Goal: Transaction & Acquisition: Purchase product/service

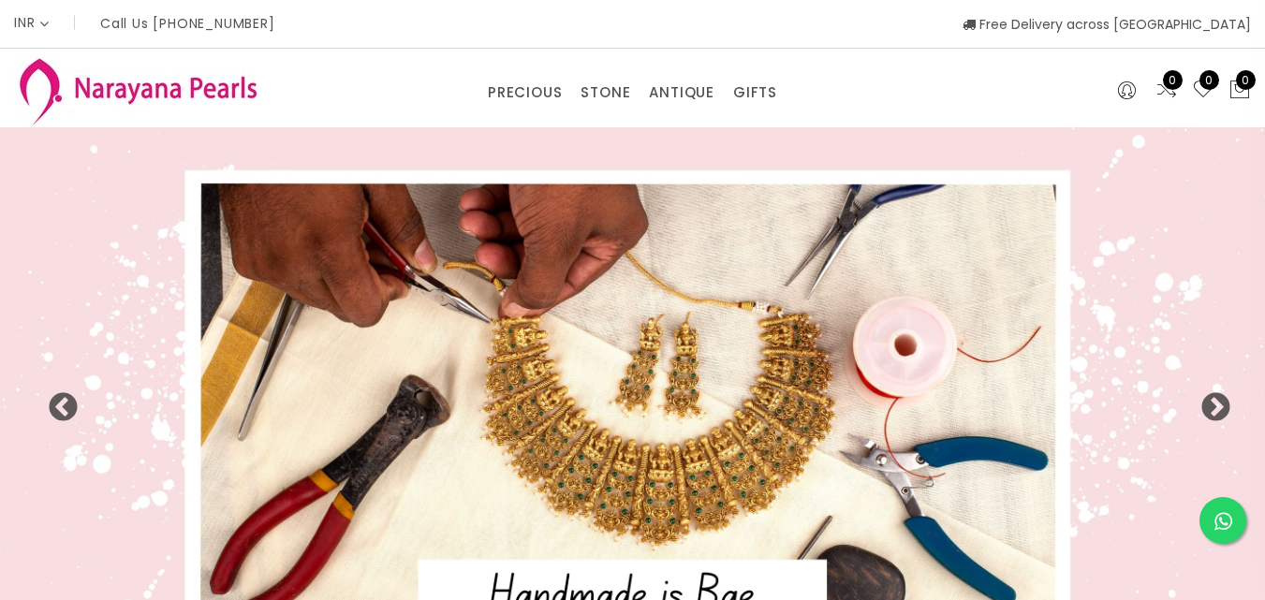
select select "INR"
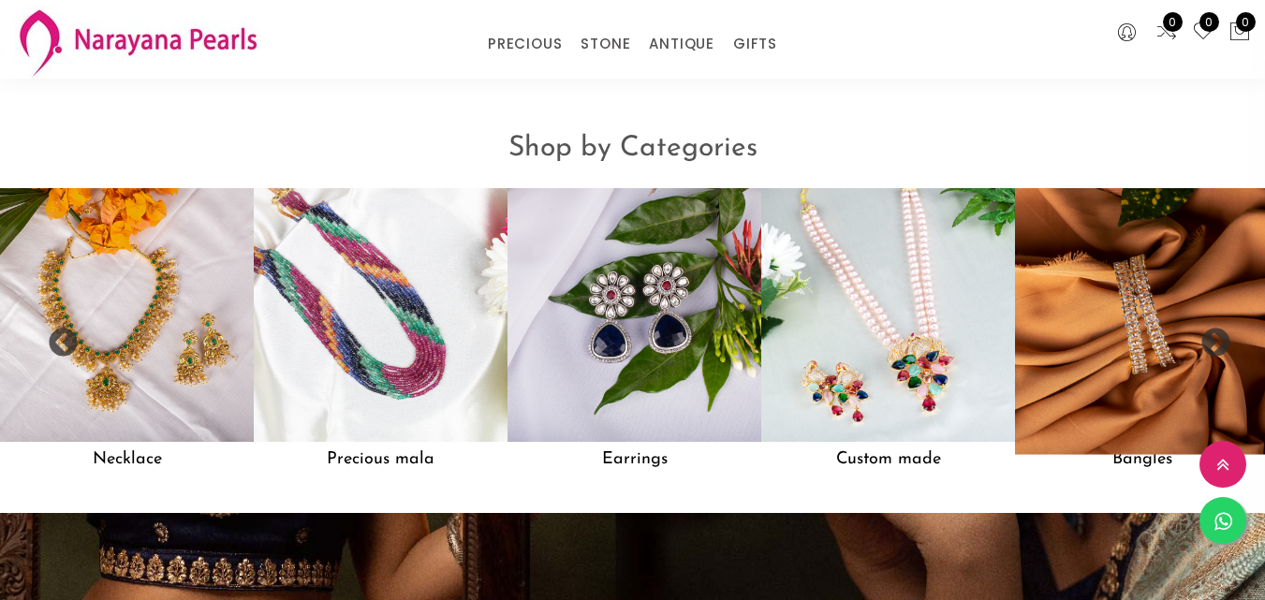
scroll to position [1498, 0]
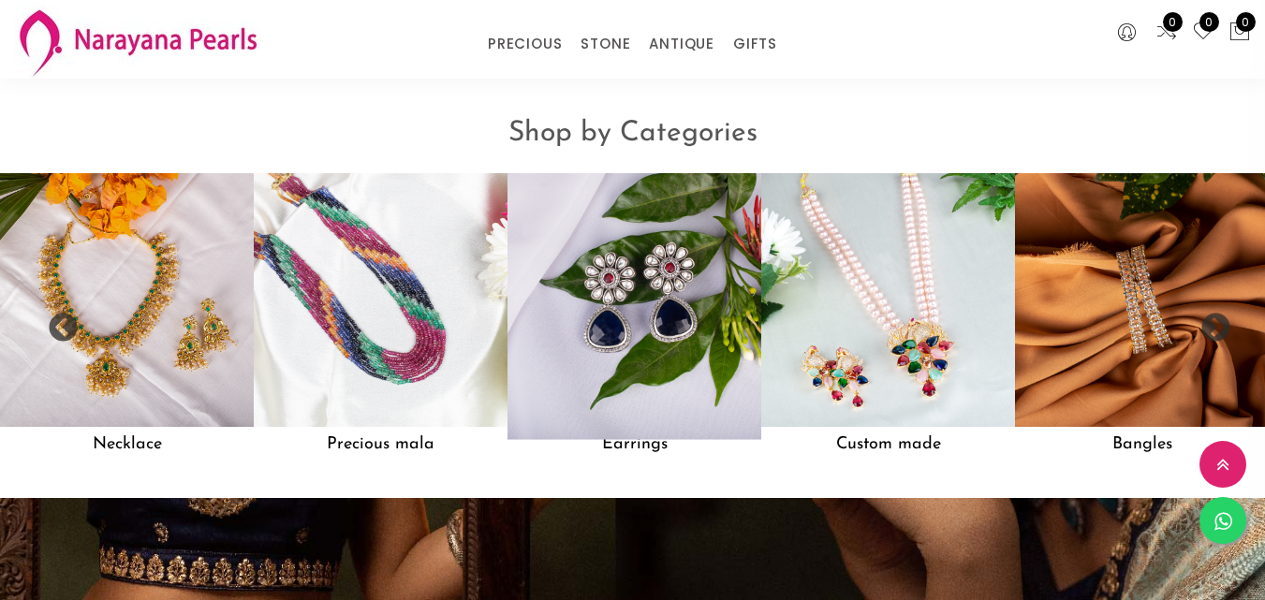
click at [610, 275] on img at bounding box center [633, 300] width 279 height 279
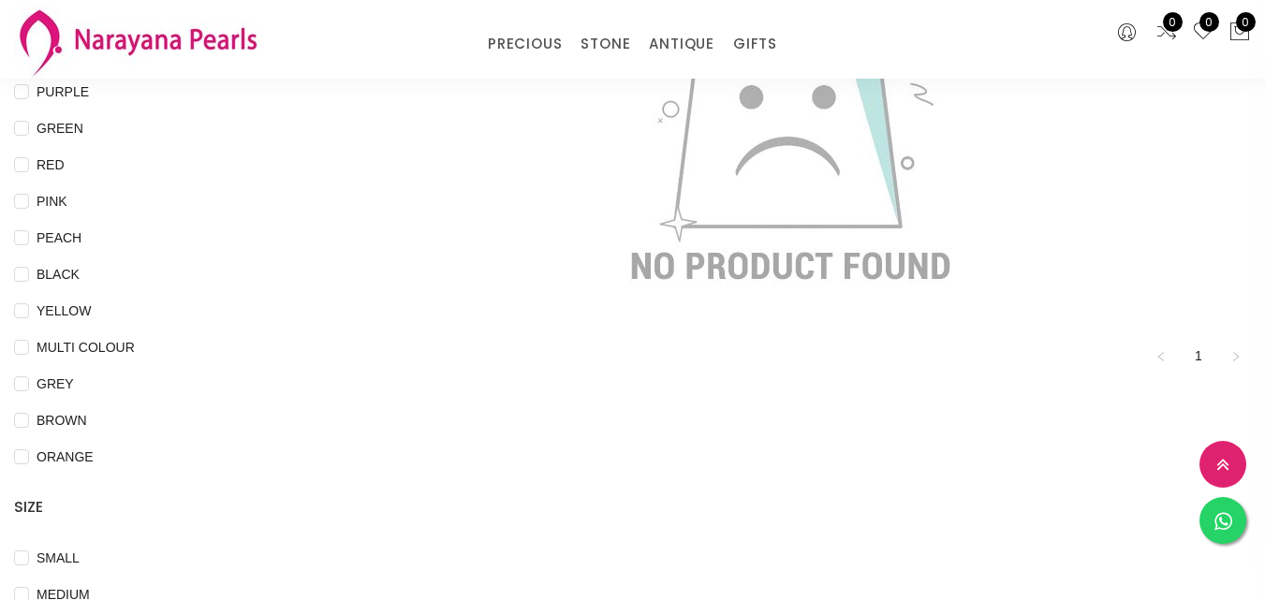
scroll to position [374, 0]
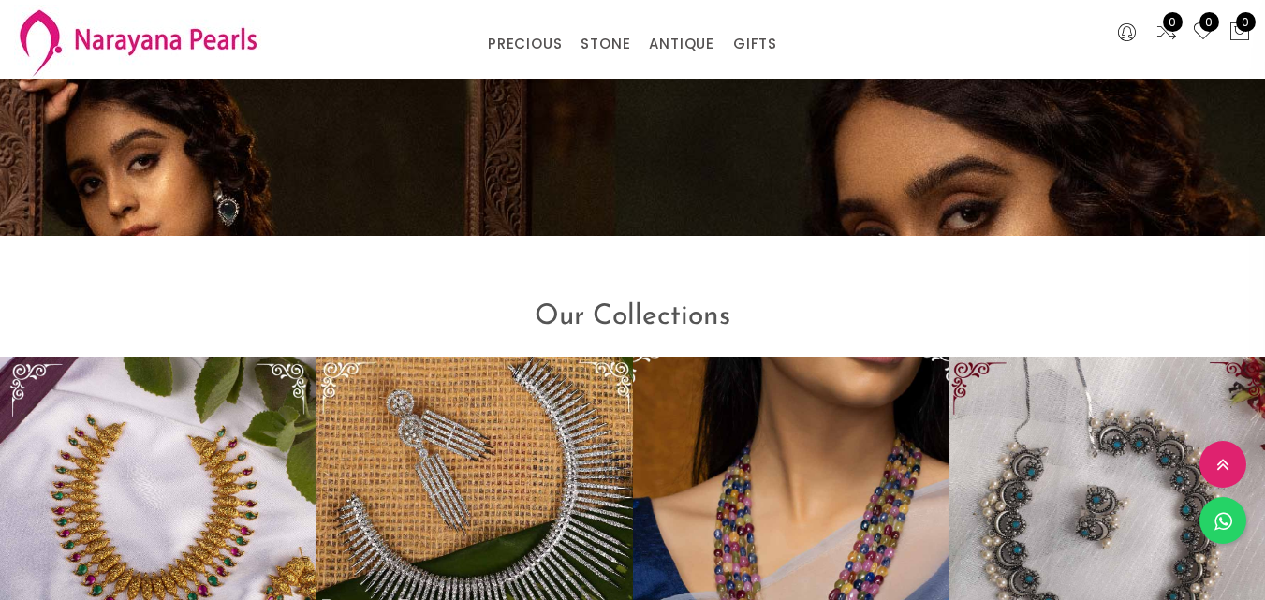
scroll to position [2059, 0]
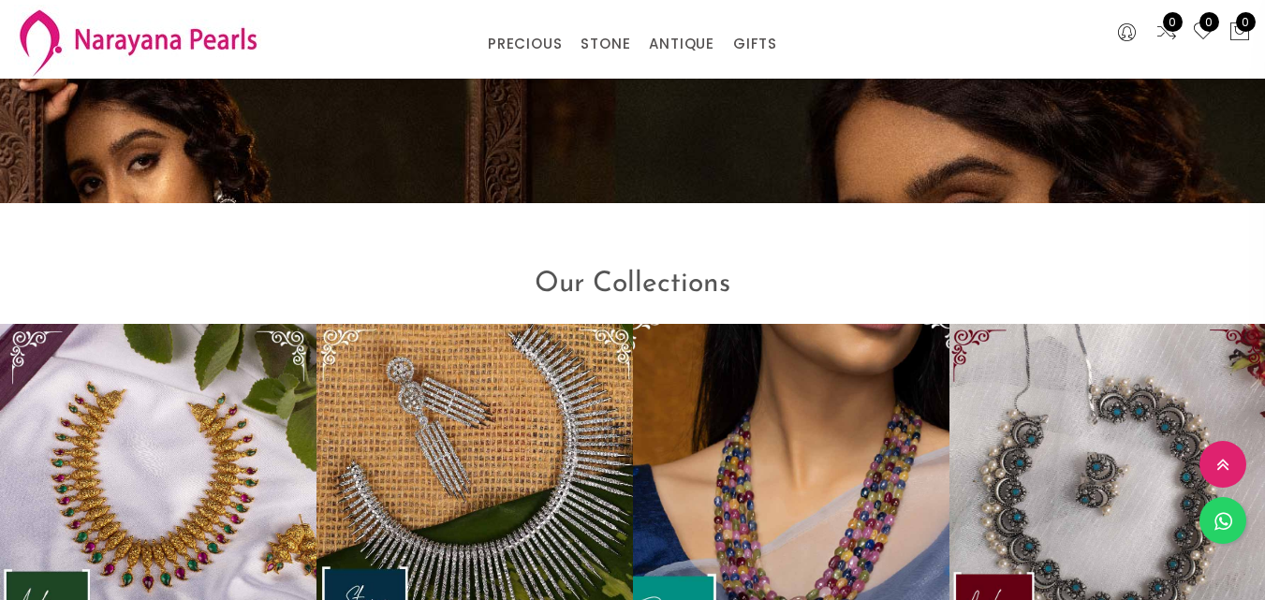
click at [829, 448] on img at bounding box center [791, 490] width 348 height 366
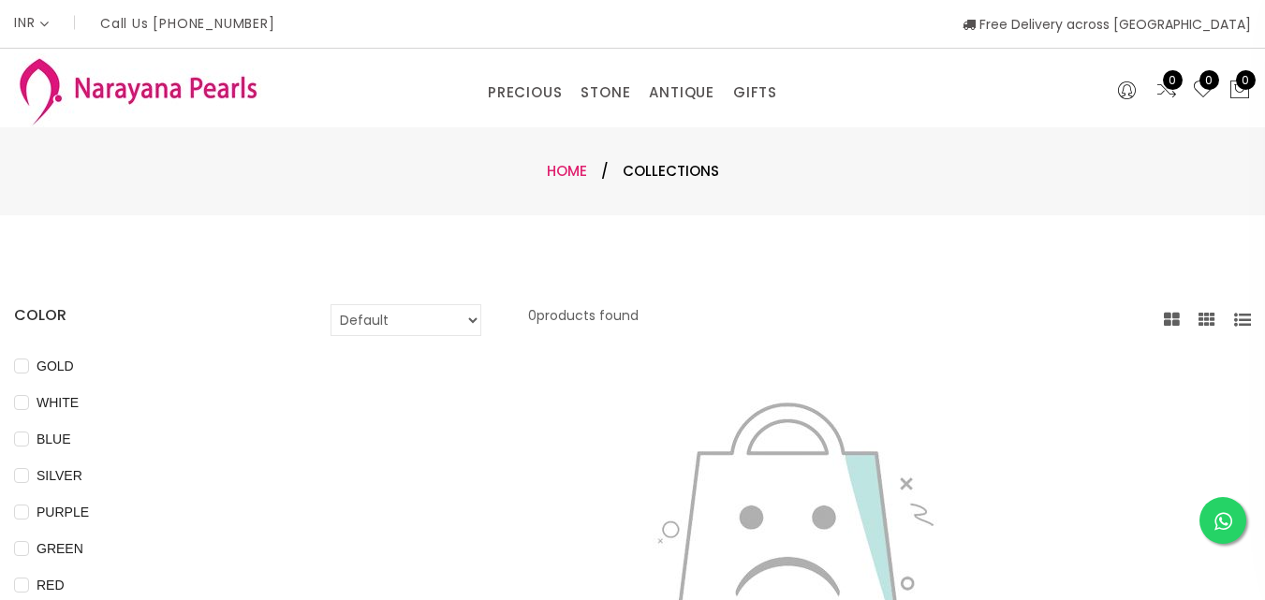
click at [561, 168] on link "Home" at bounding box center [567, 171] width 40 height 20
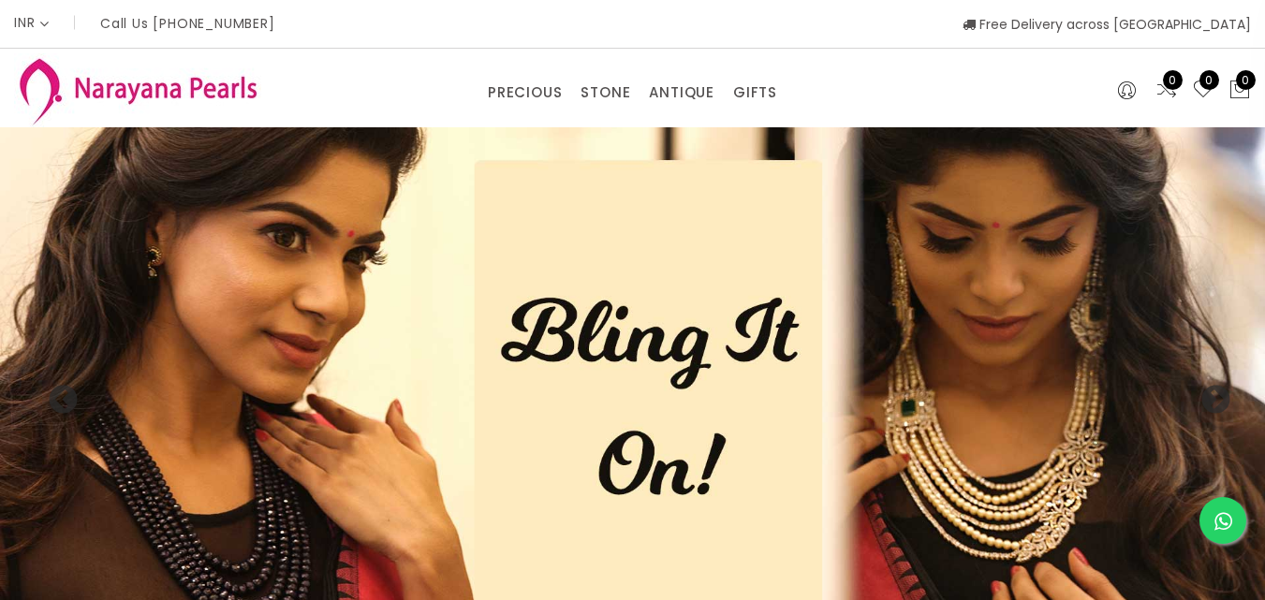
click at [658, 393] on img at bounding box center [632, 390] width 1265 height 527
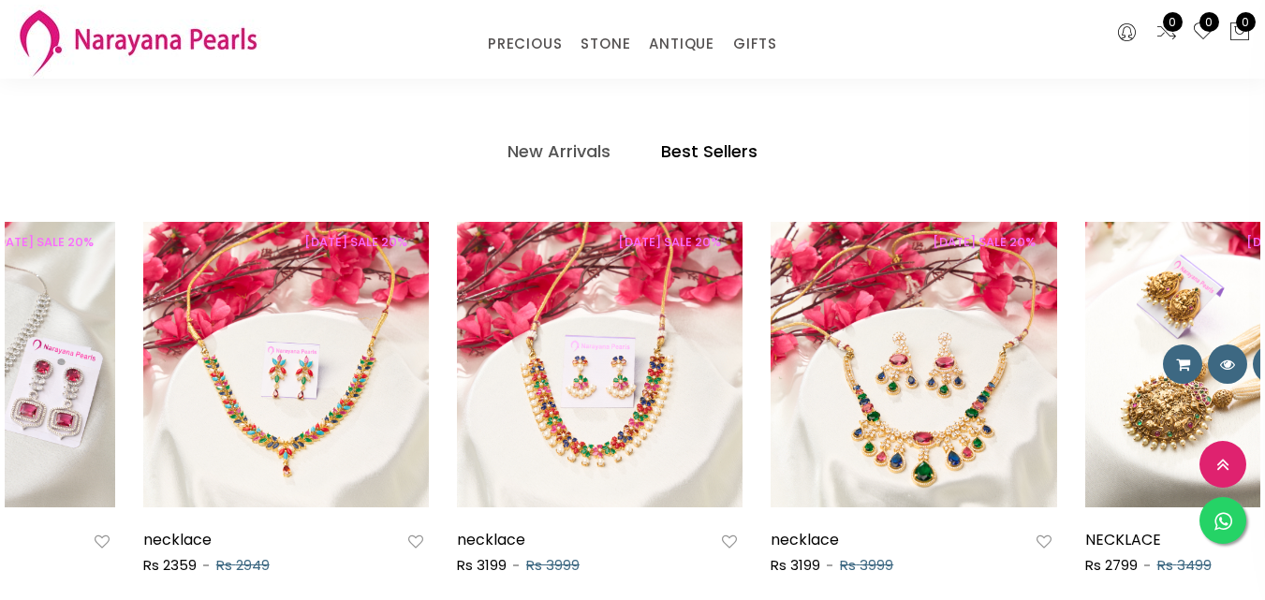
scroll to position [898, 0]
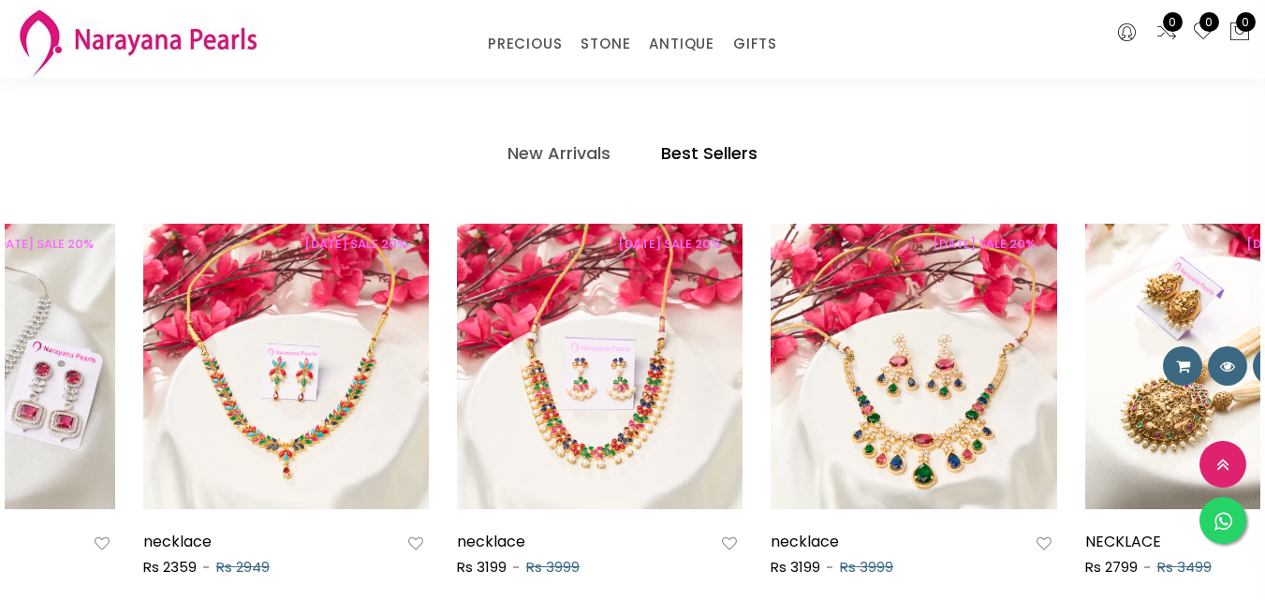
click at [1117, 392] on img at bounding box center [1228, 367] width 286 height 286
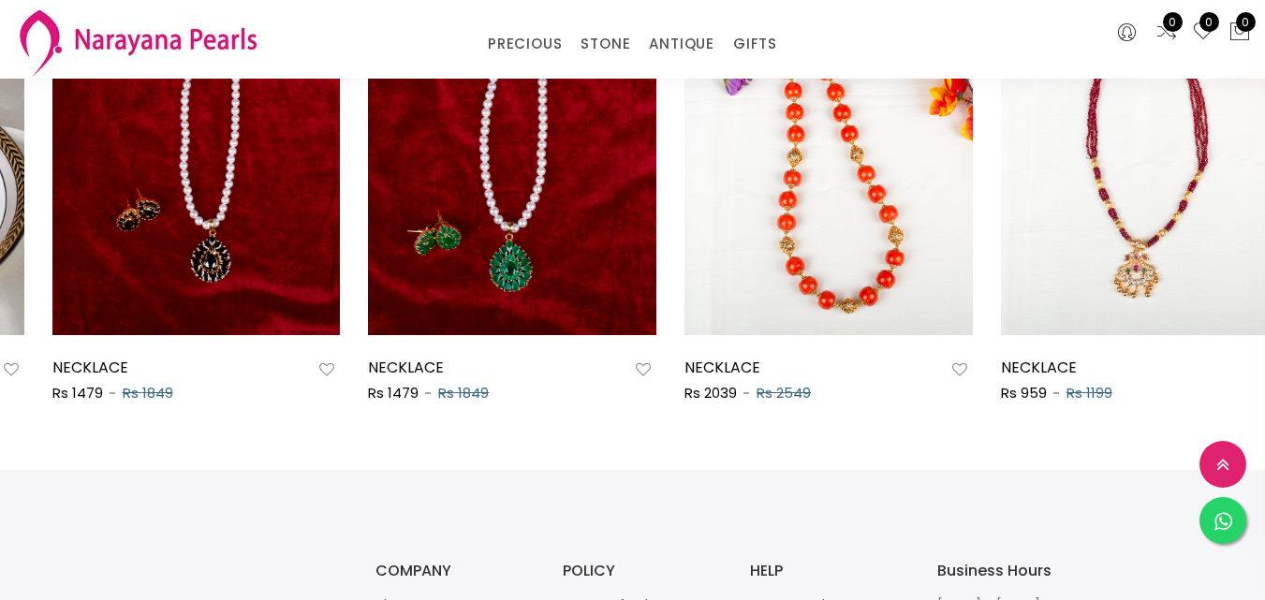
scroll to position [0, 1898]
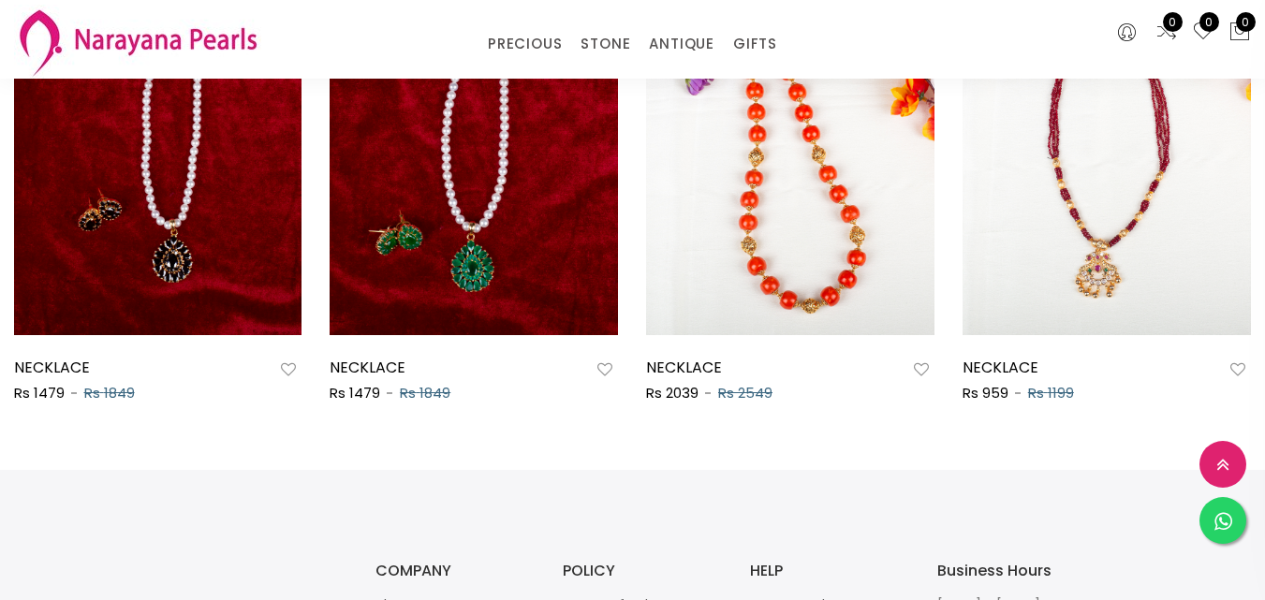
click at [1243, 422] on div "[DATE] SALE 20% NECKLACE Rs 959 Rs 1199" at bounding box center [1106, 242] width 316 height 390
click at [1139, 435] on div "[DATE] SALE 20% NECKLACE Rs 959 Rs 1199" at bounding box center [1106, 242] width 316 height 390
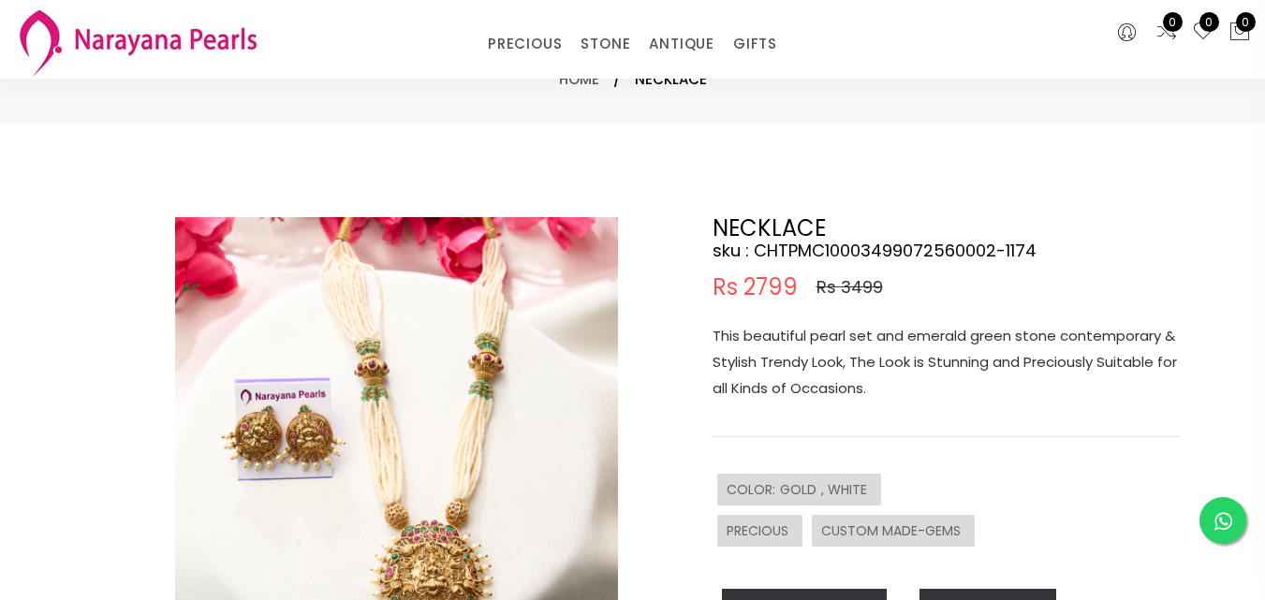
scroll to position [0, 0]
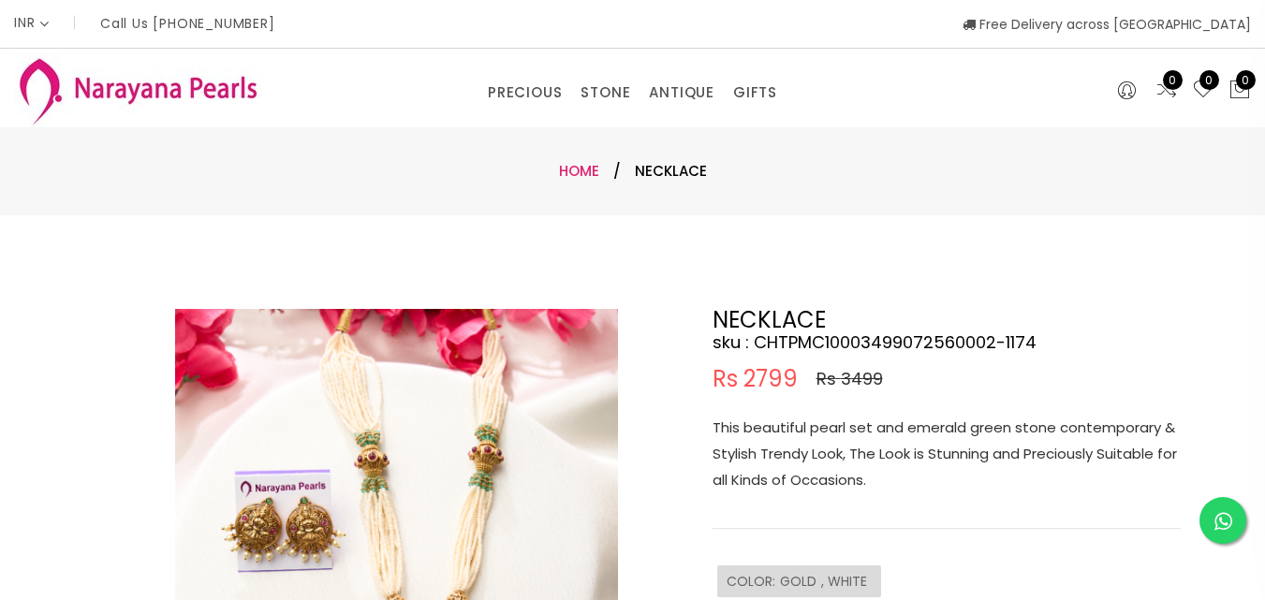
click at [564, 169] on link "Home" at bounding box center [579, 171] width 40 height 20
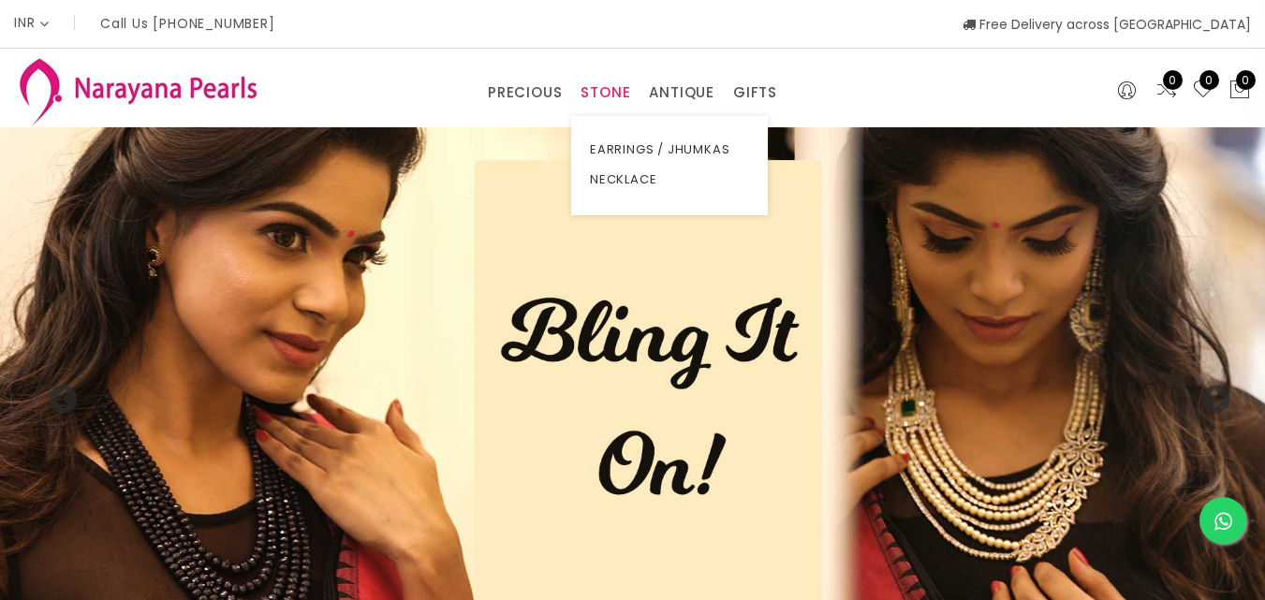
click at [597, 93] on link "STONE" at bounding box center [605, 93] width 50 height 28
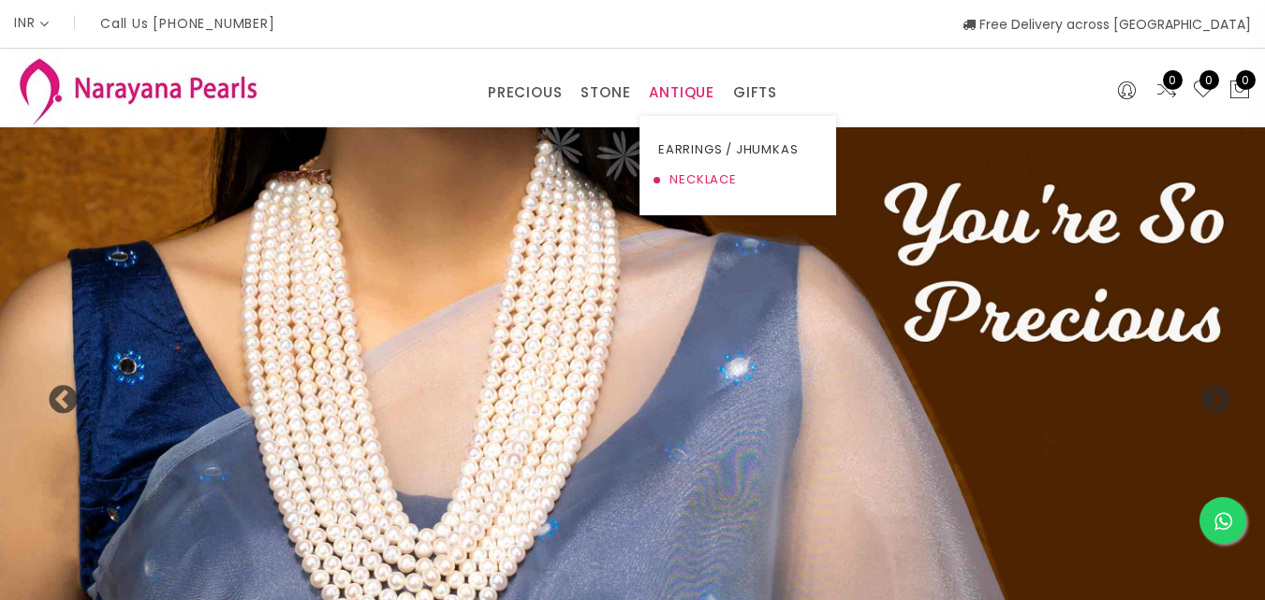
click at [705, 182] on link "NECKLACE" at bounding box center [737, 180] width 159 height 30
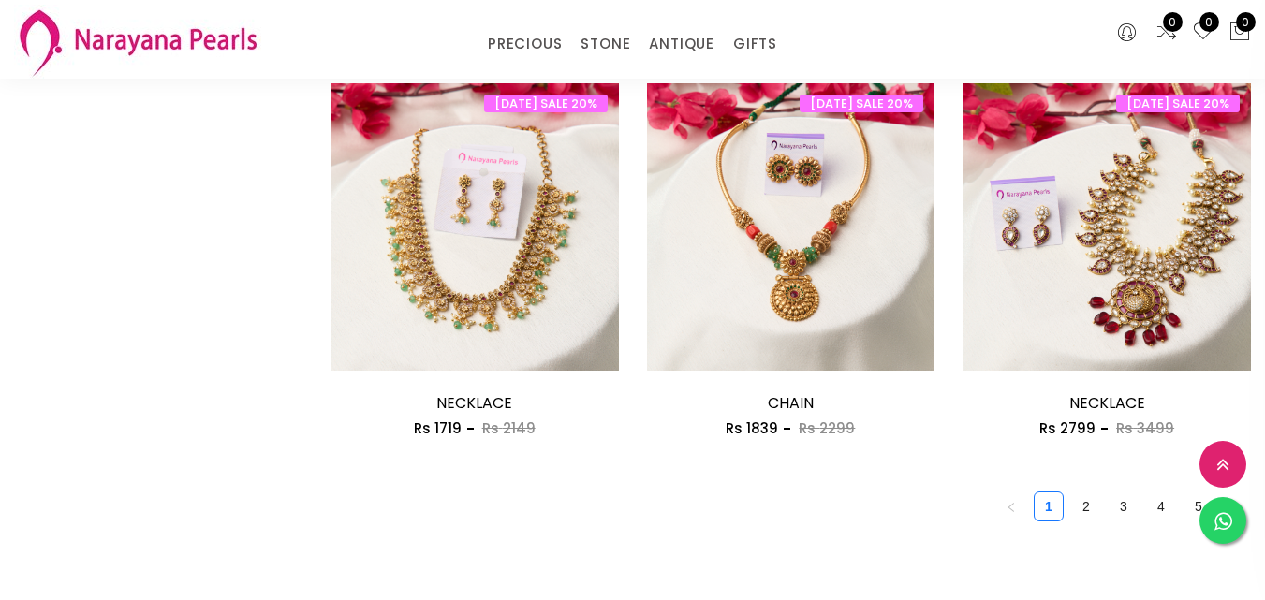
scroll to position [2528, 0]
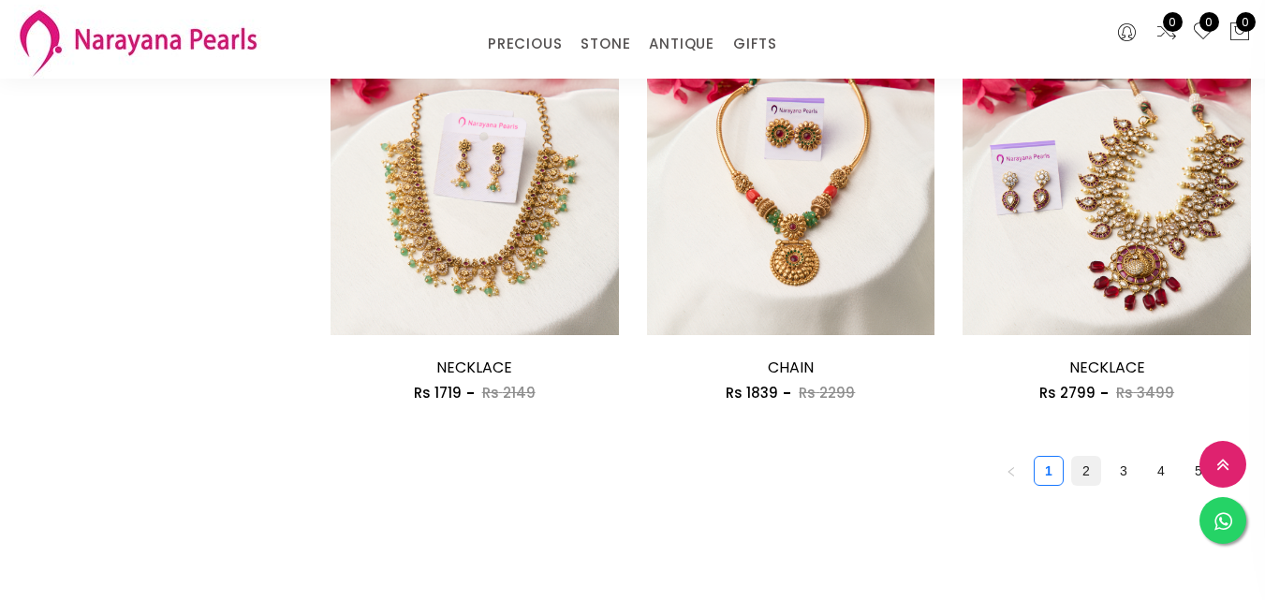
click at [1072, 457] on link "2" at bounding box center [1086, 471] width 28 height 28
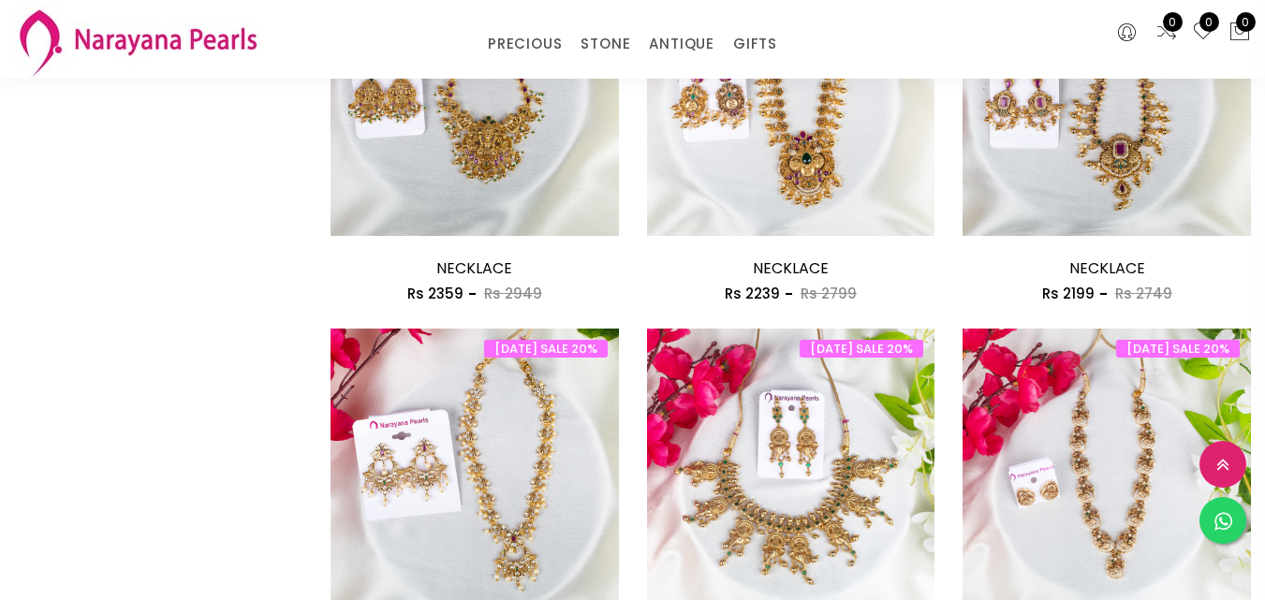
scroll to position [2528, 0]
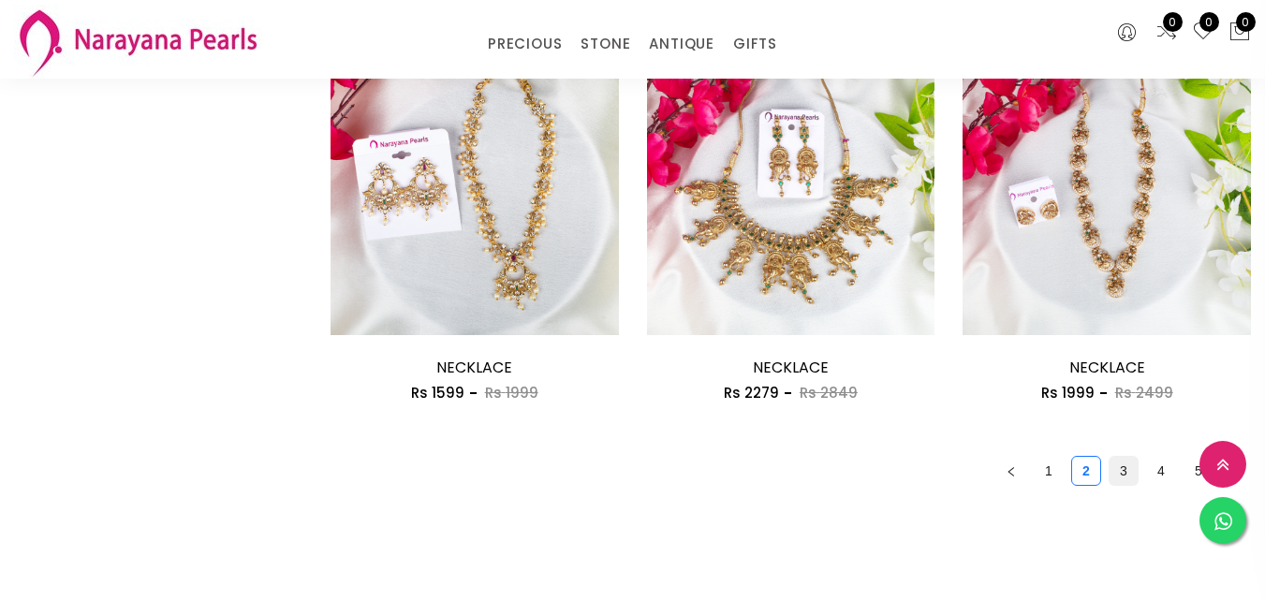
click at [1109, 457] on link "3" at bounding box center [1123, 471] width 28 height 28
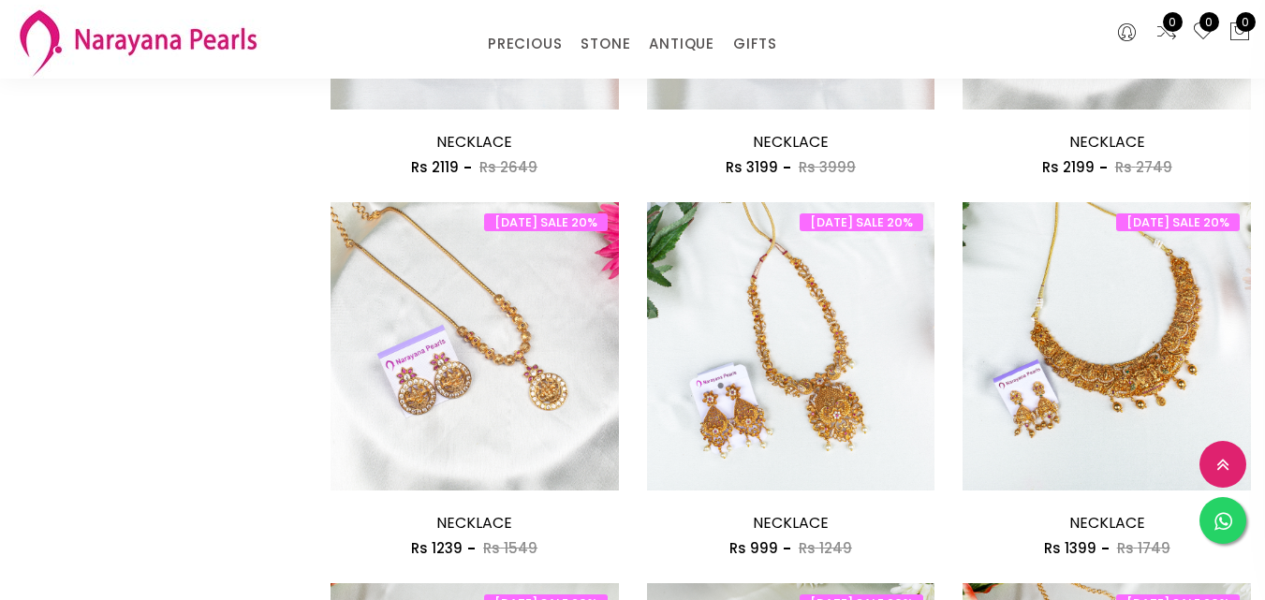
scroll to position [1966, 0]
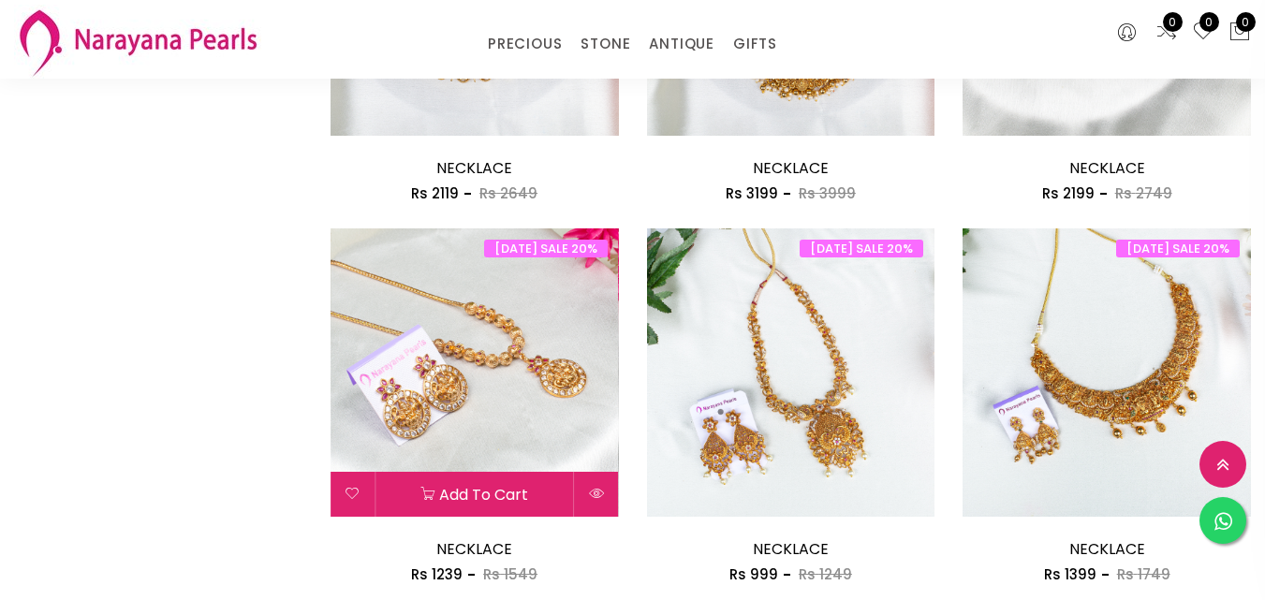
click at [544, 264] on img at bounding box center [474, 372] width 288 height 288
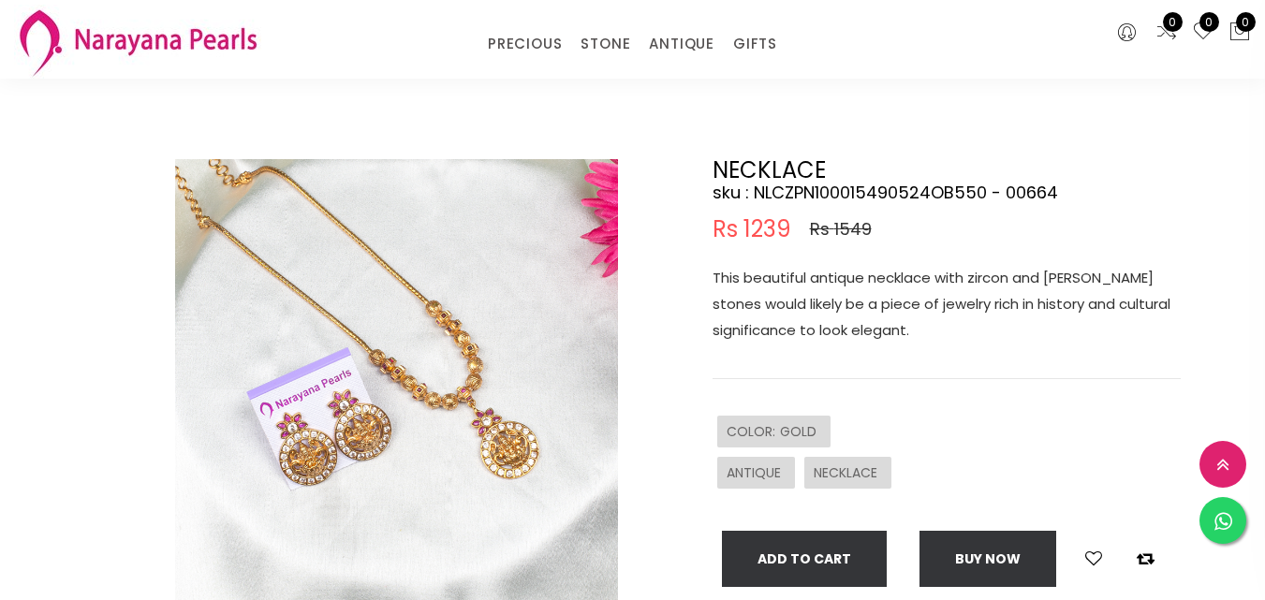
scroll to position [7, 0]
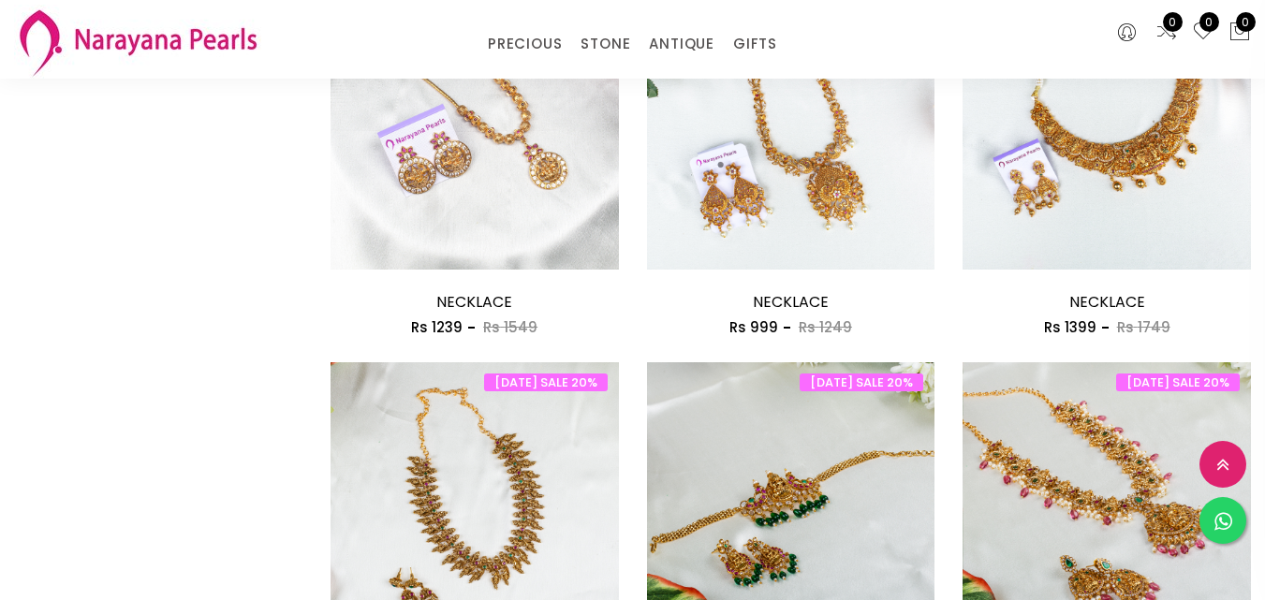
scroll to position [2252, 0]
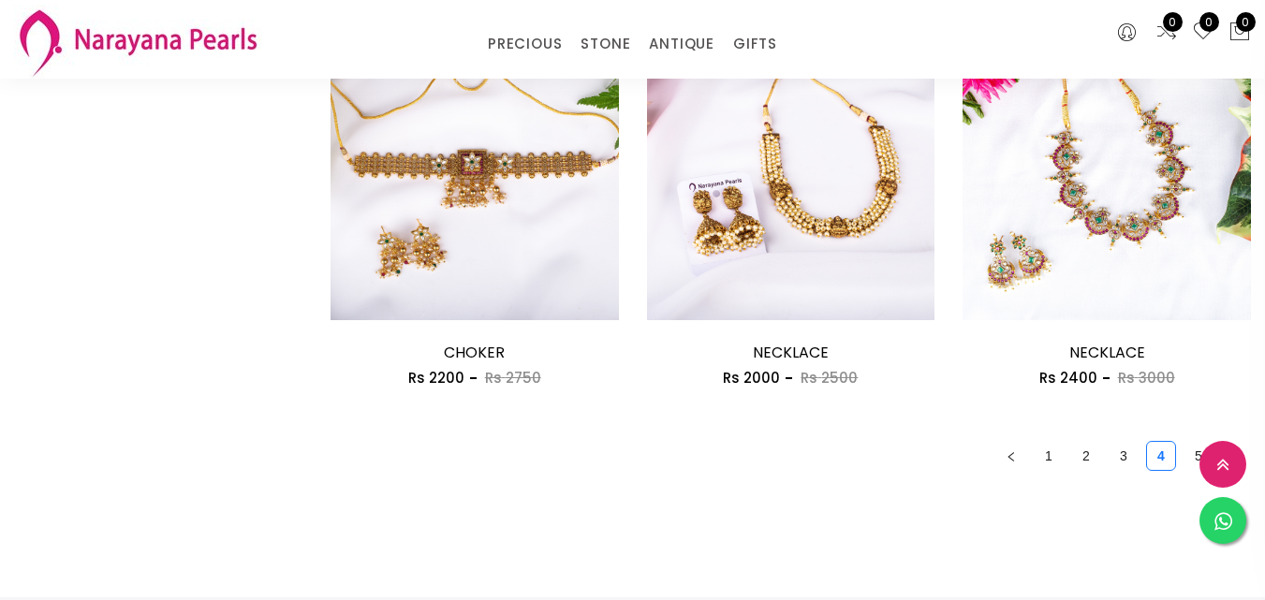
scroll to position [2621, 0]
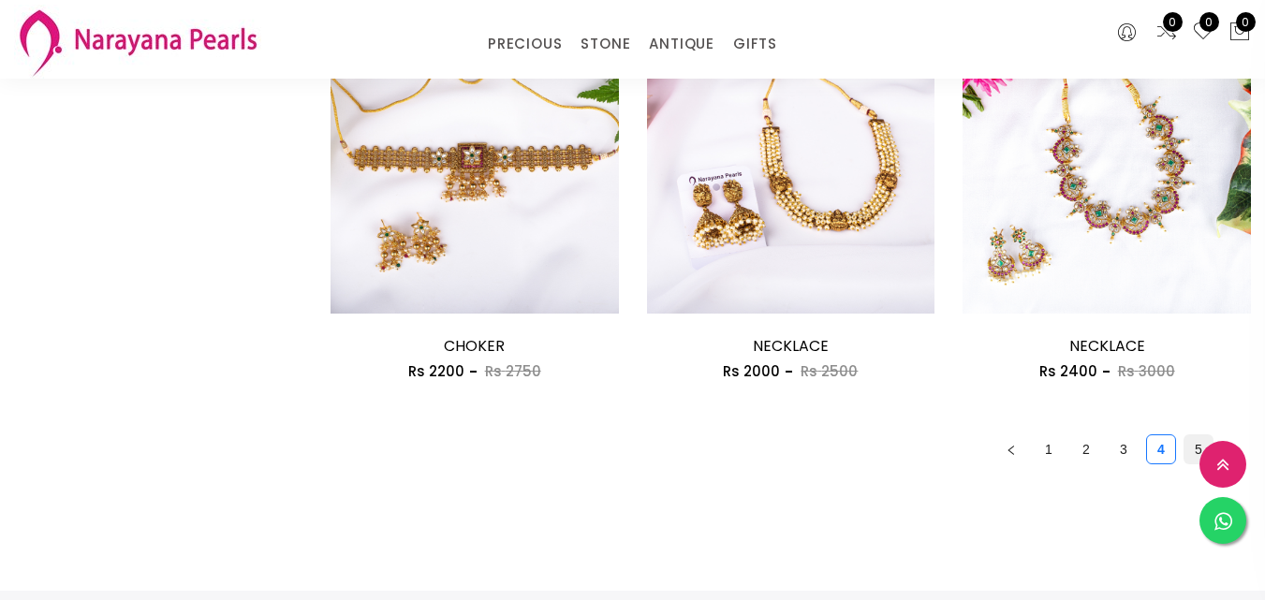
click at [1184, 435] on link "5" at bounding box center [1198, 449] width 28 height 28
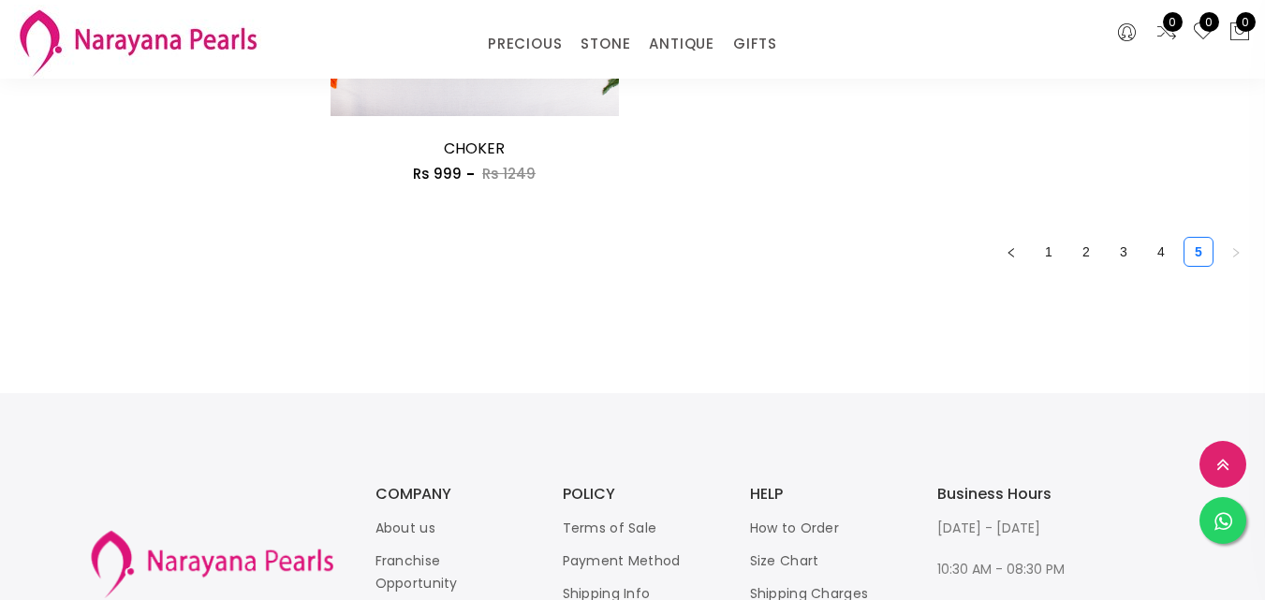
scroll to position [1498, 0]
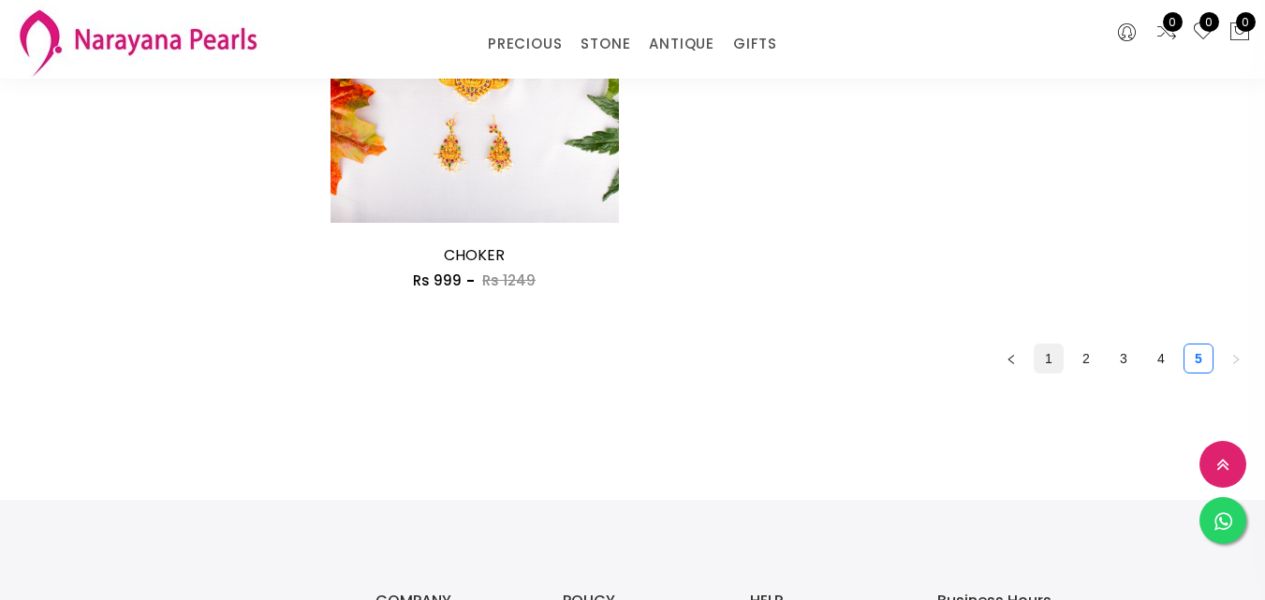
click at [1034, 345] on link "1" at bounding box center [1048, 359] width 28 height 28
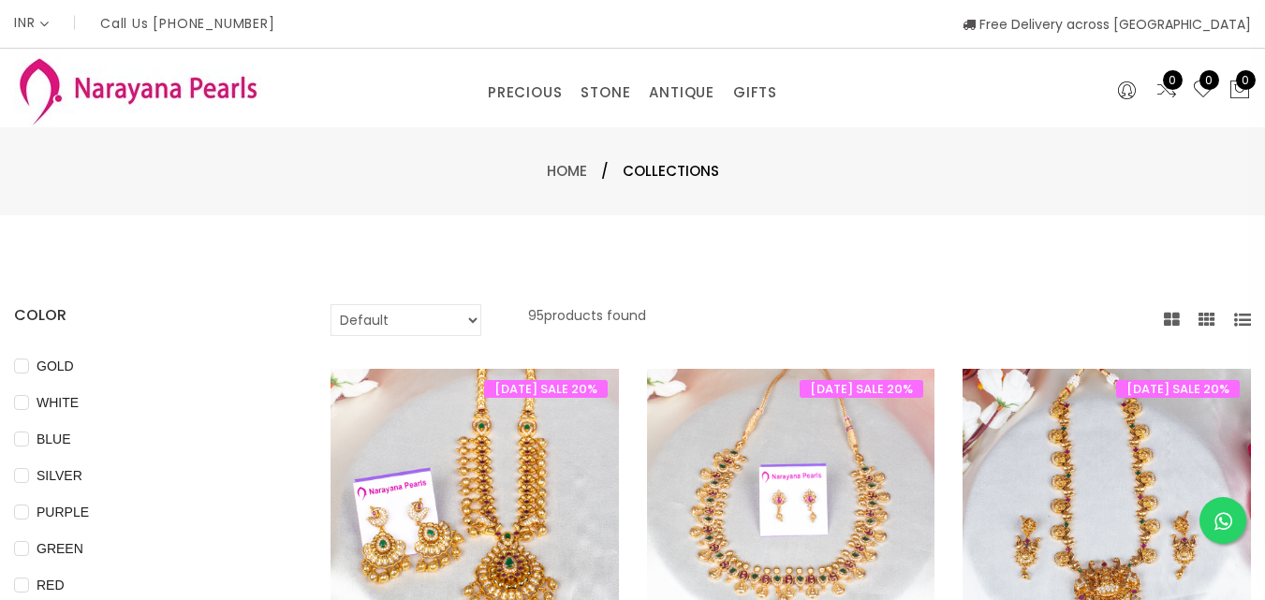
scroll to position [942, 0]
